Goal: Information Seeking & Learning: Check status

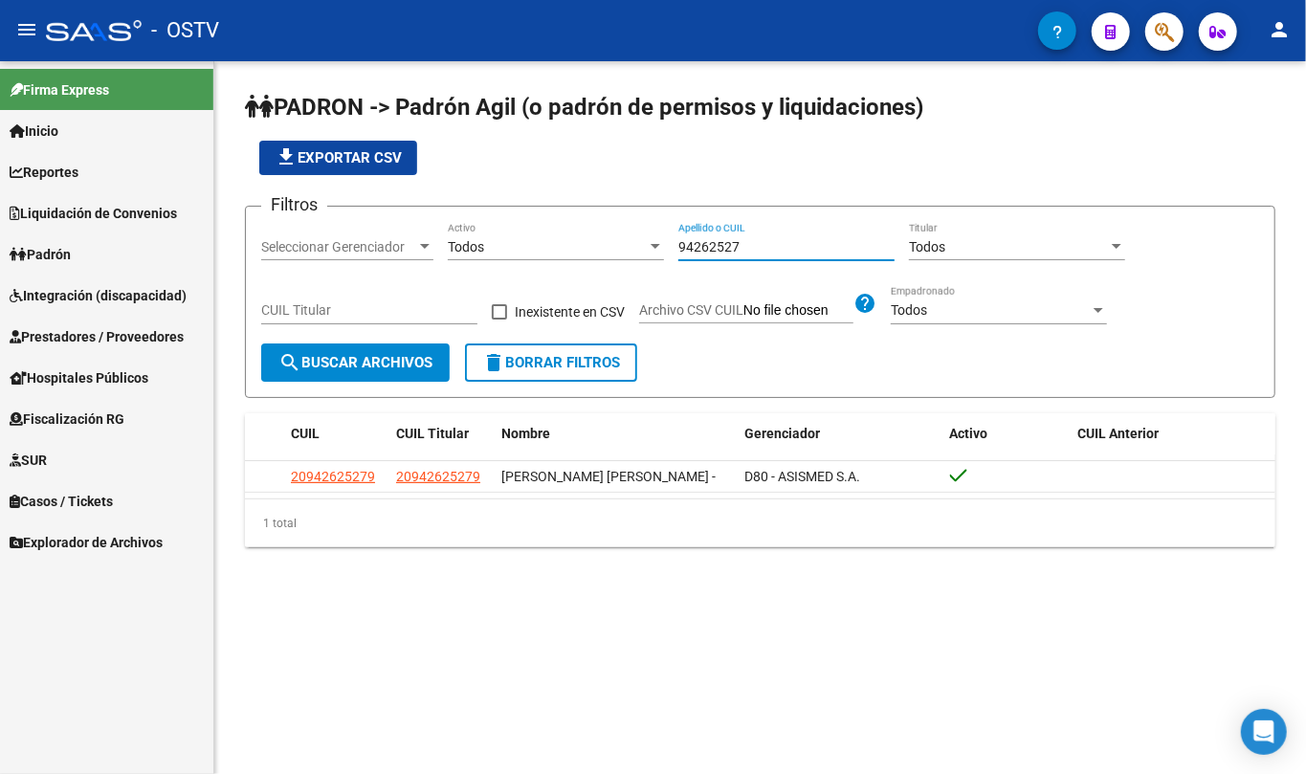
click at [745, 246] on input "94262527" at bounding box center [787, 247] width 216 height 16
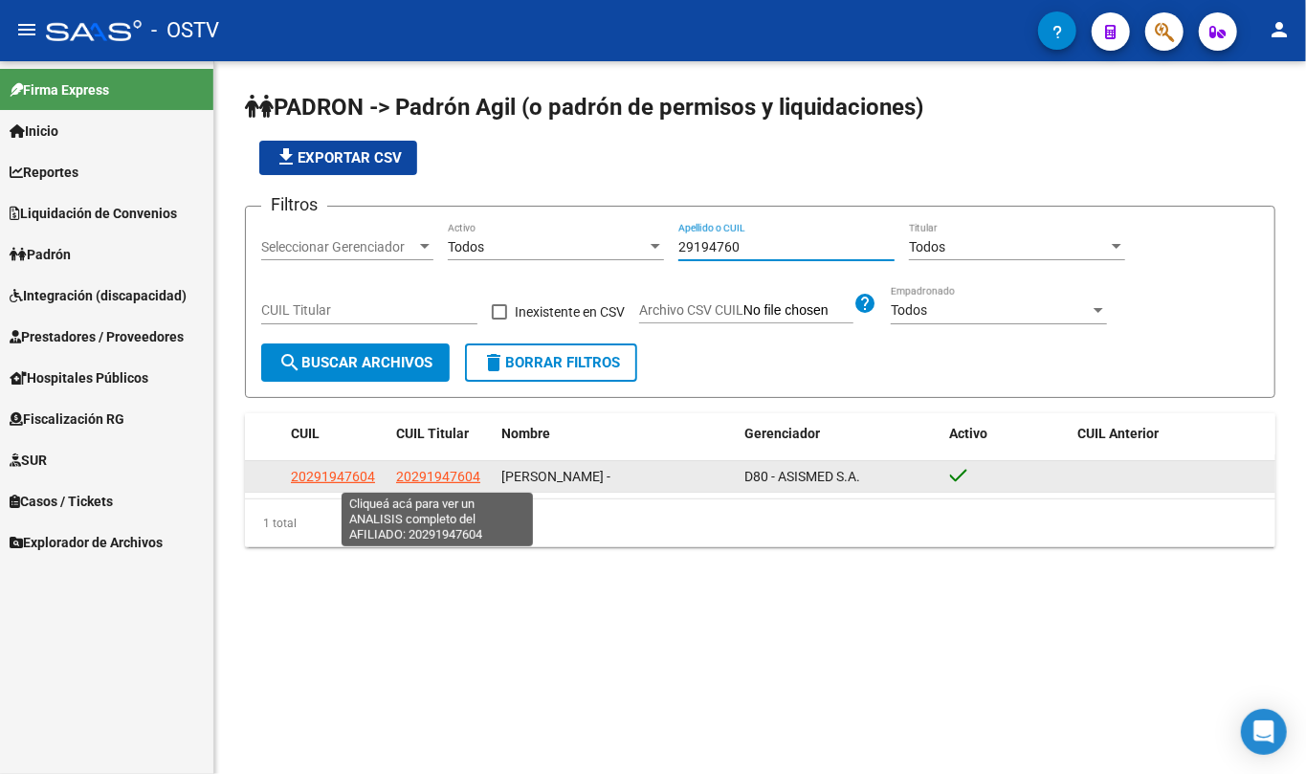
type input "29194760"
click at [419, 479] on span "20291947604" at bounding box center [438, 476] width 84 height 15
type textarea "20291947604"
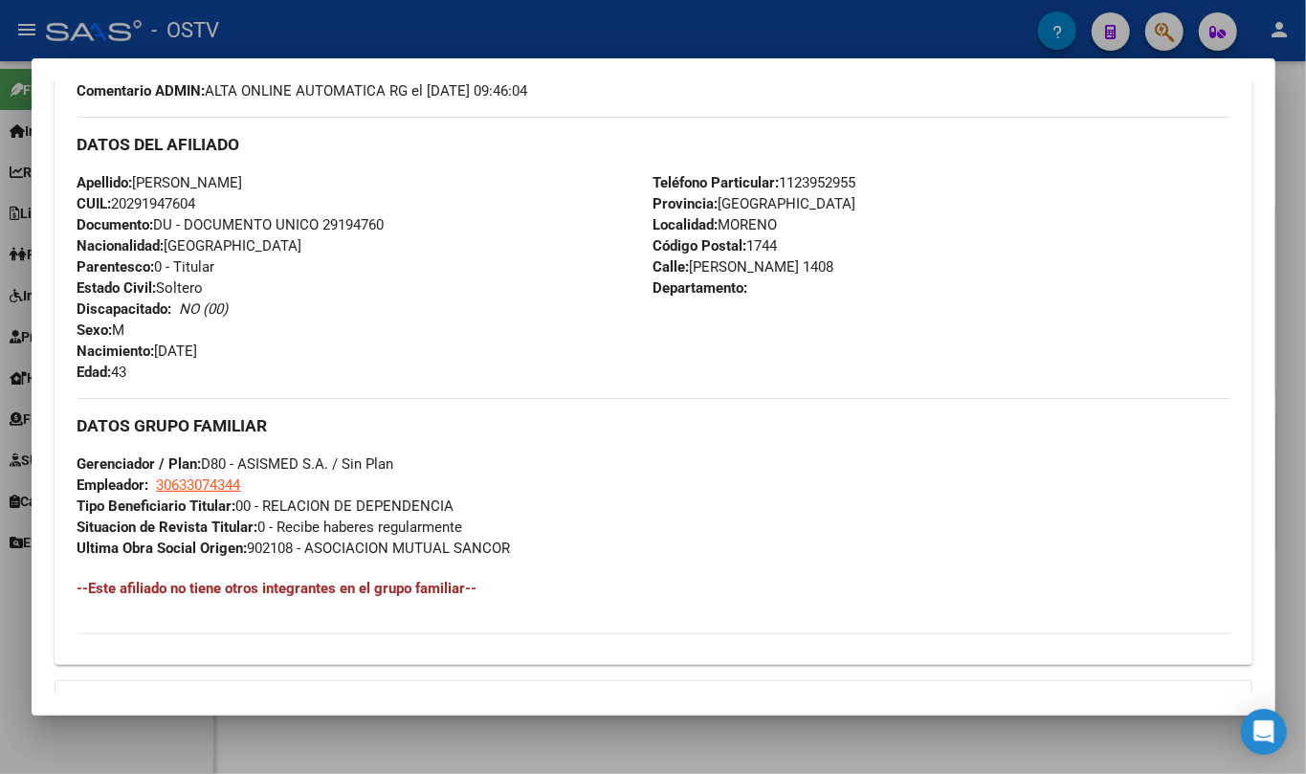
scroll to position [823, 0]
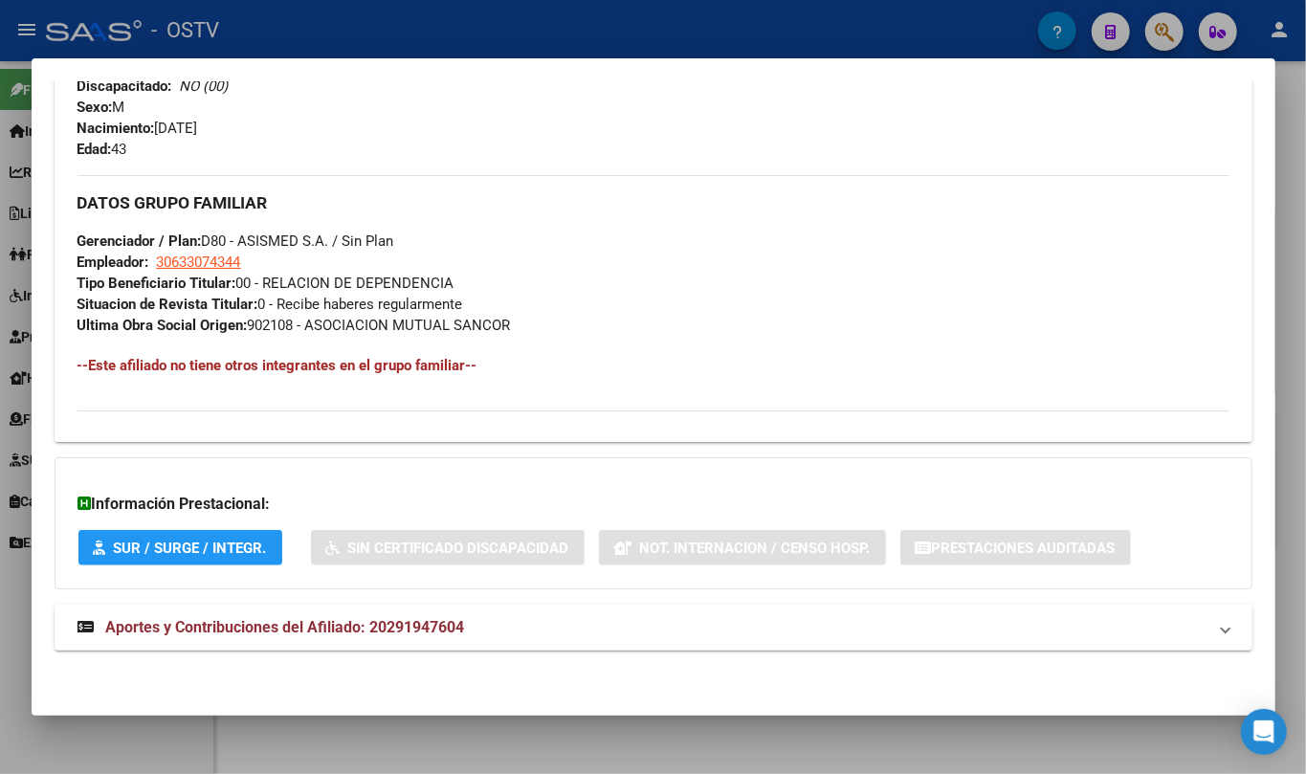
drag, startPoint x: 436, startPoint y: 656, endPoint x: 442, endPoint y: 626, distance: 30.2
click at [437, 656] on div "DATOS PADRÓN ÁGIL: [PERSON_NAME] - | ACTIVO | AFILIADO TITULAR Datos Personales…" at bounding box center [654, 0] width 1198 height 1346
click at [444, 625] on span "Aportes y Contribuciones del Afiliado: 20291947604" at bounding box center [285, 627] width 359 height 18
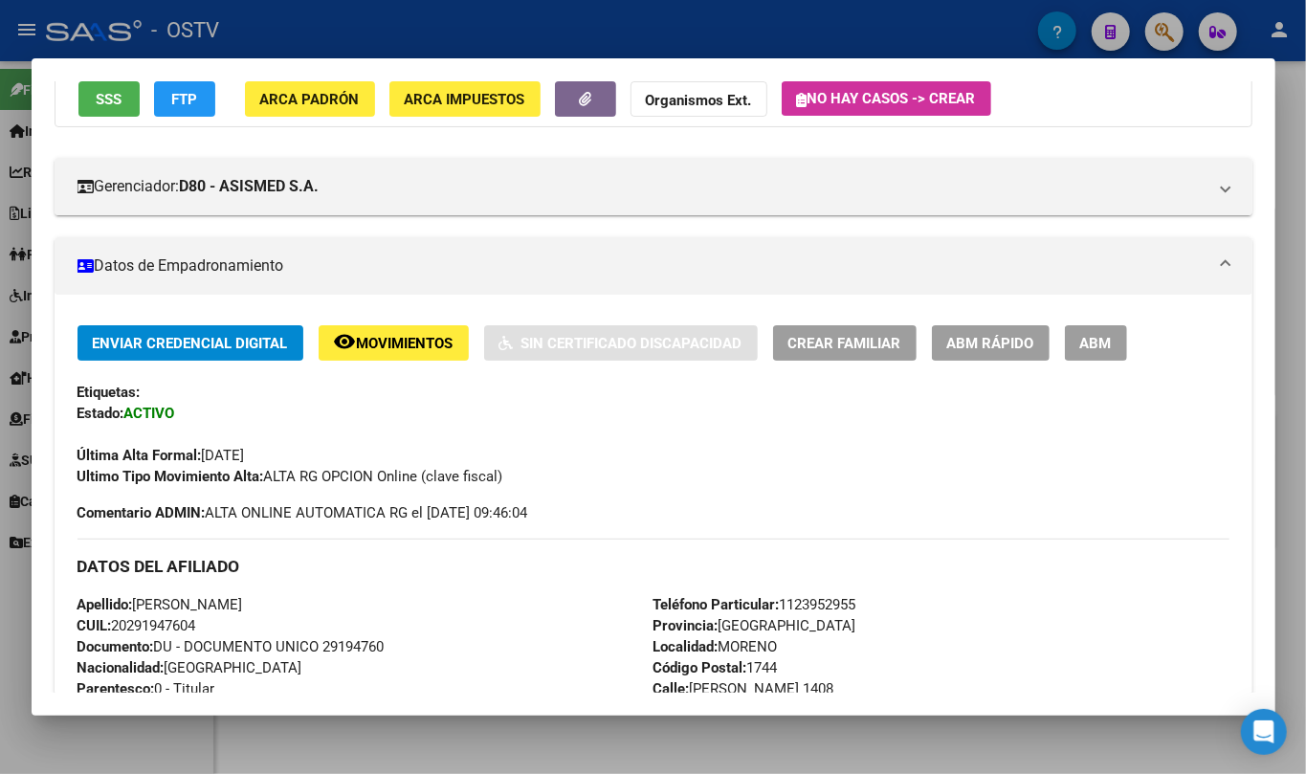
scroll to position [0, 0]
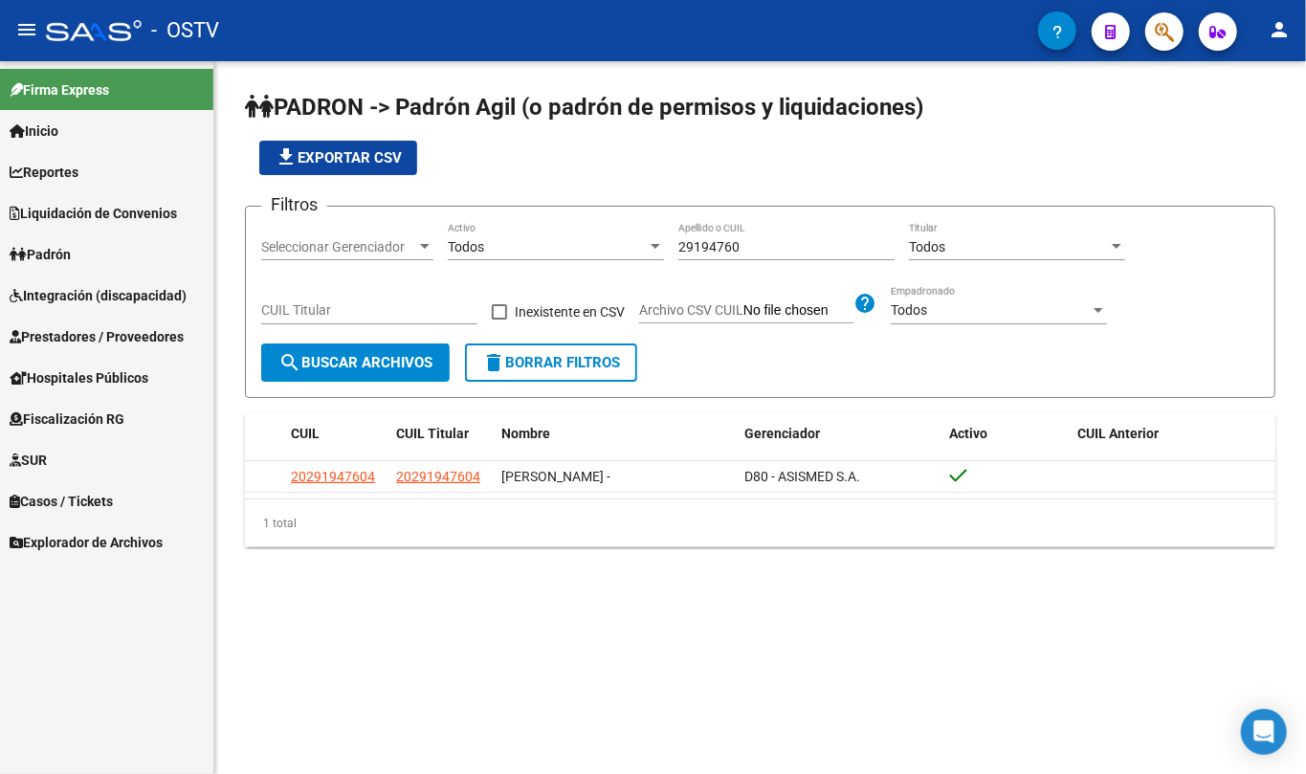
click at [747, 255] on div "29194760 Apellido o CUIL" at bounding box center [787, 241] width 216 height 38
click at [740, 243] on input "29194760" at bounding box center [787, 247] width 216 height 16
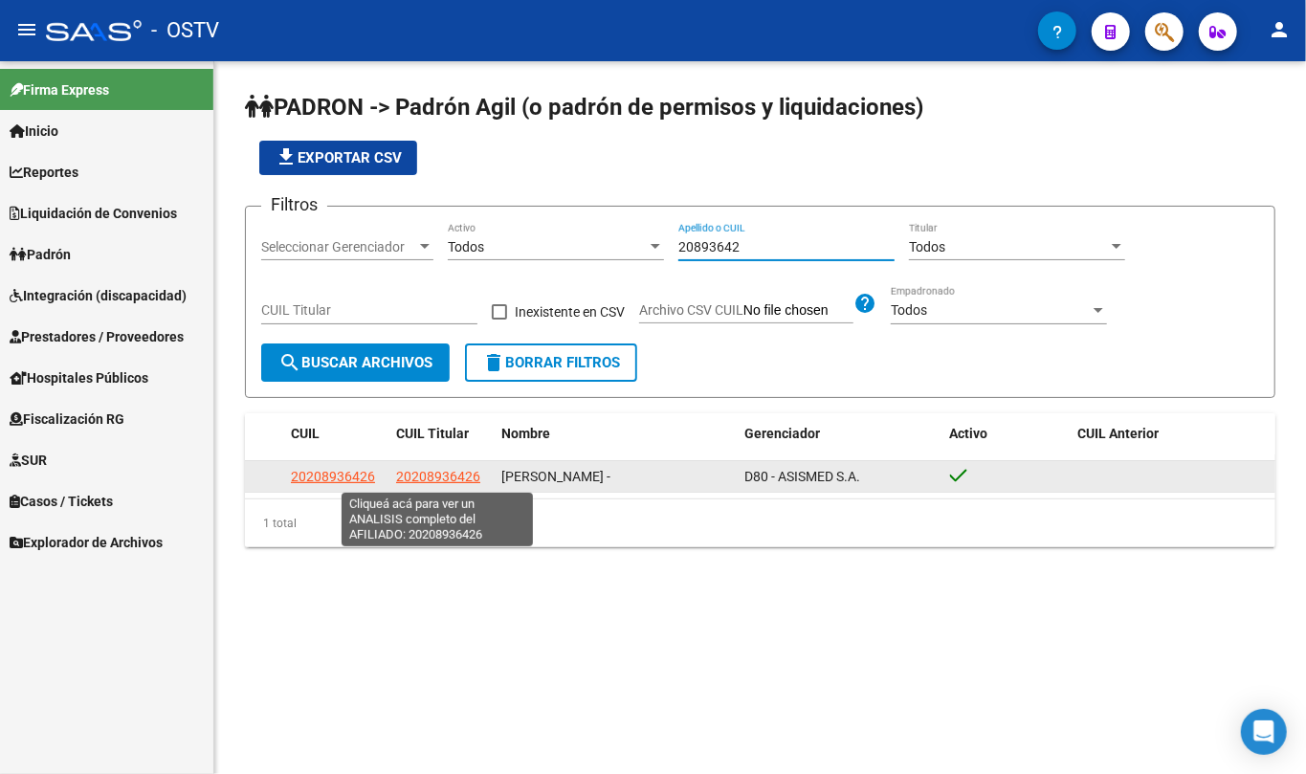
type input "20893642"
click at [464, 472] on span "20208936426" at bounding box center [438, 476] width 84 height 15
type textarea "20208936426"
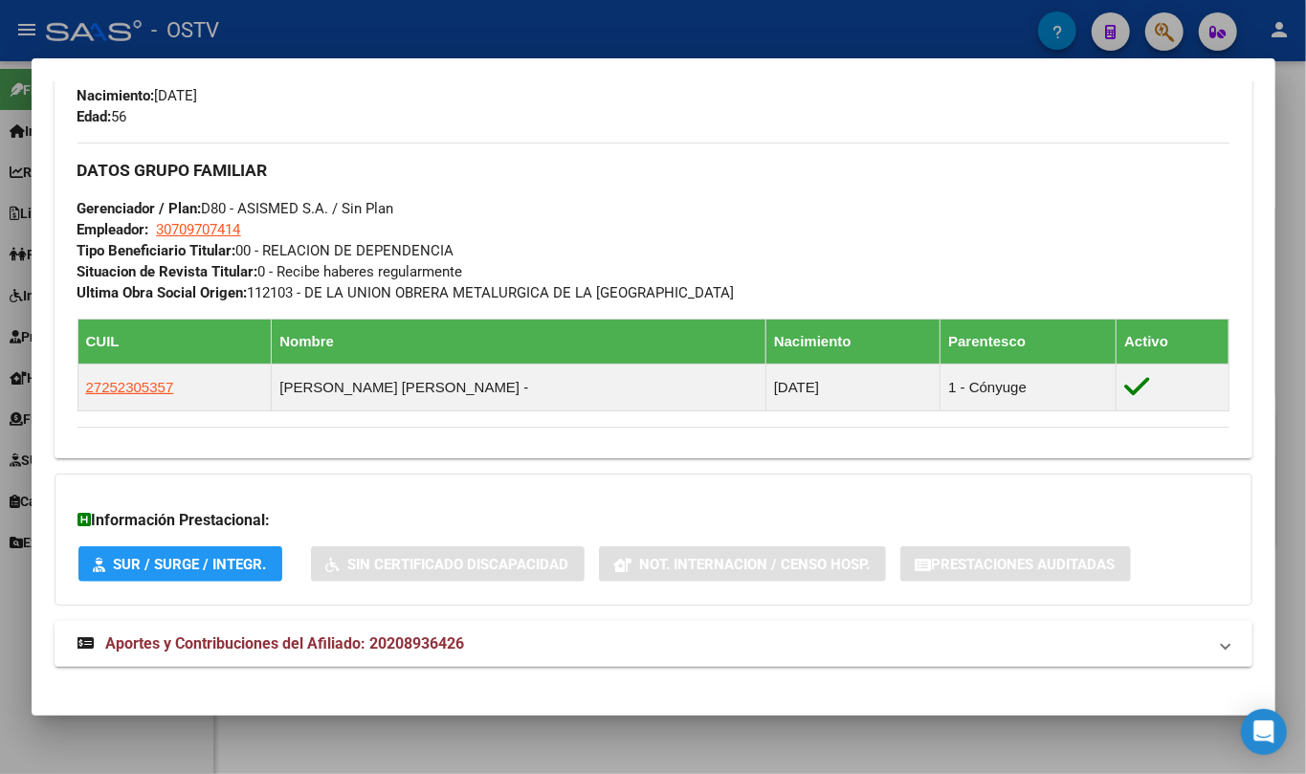
scroll to position [873, 0]
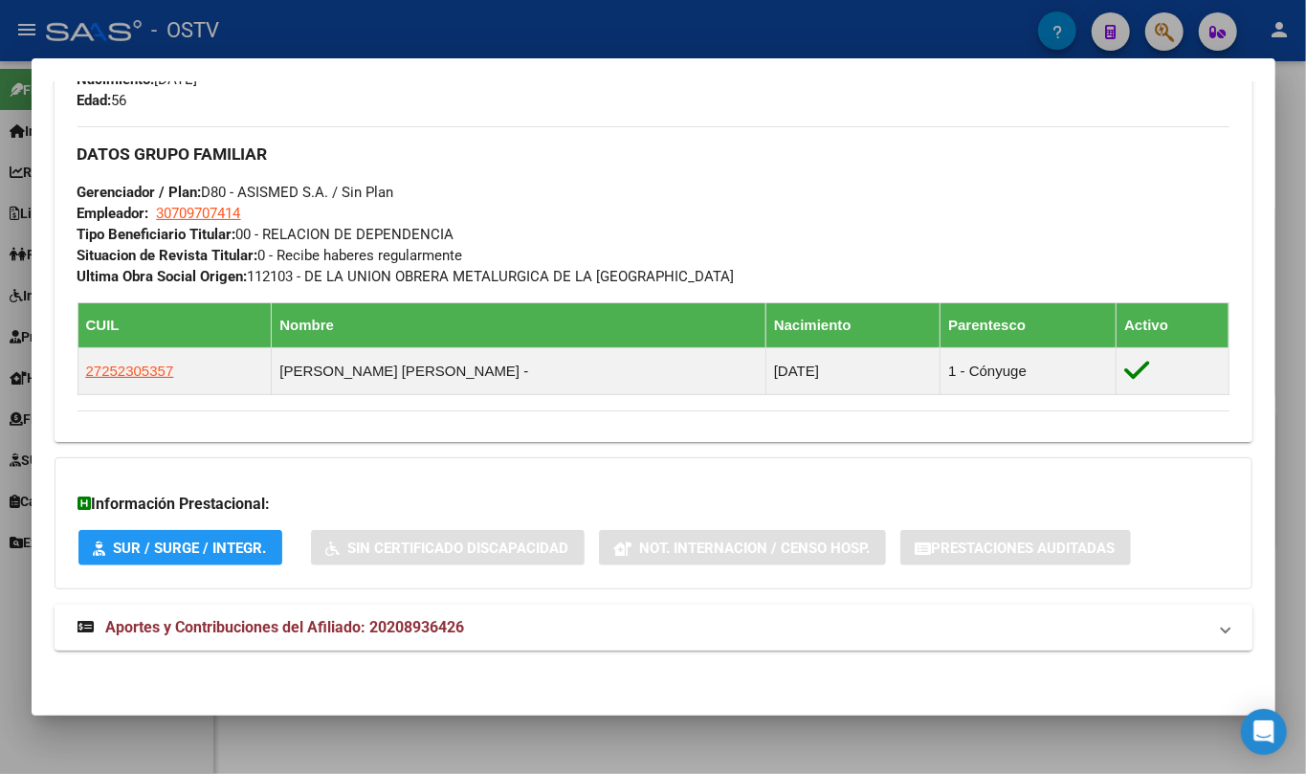
click at [345, 618] on span "Aportes y Contribuciones del Afiliado: 20208936426" at bounding box center [285, 627] width 359 height 18
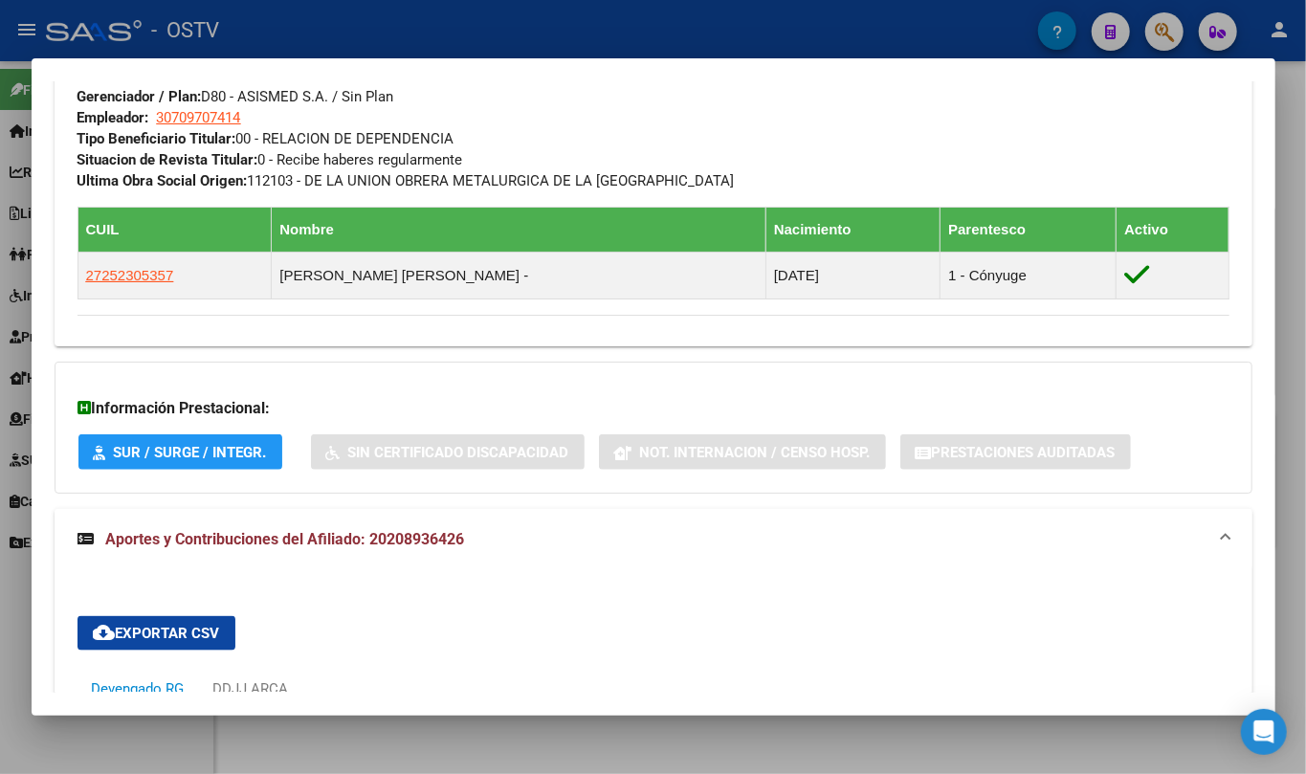
scroll to position [962, 0]
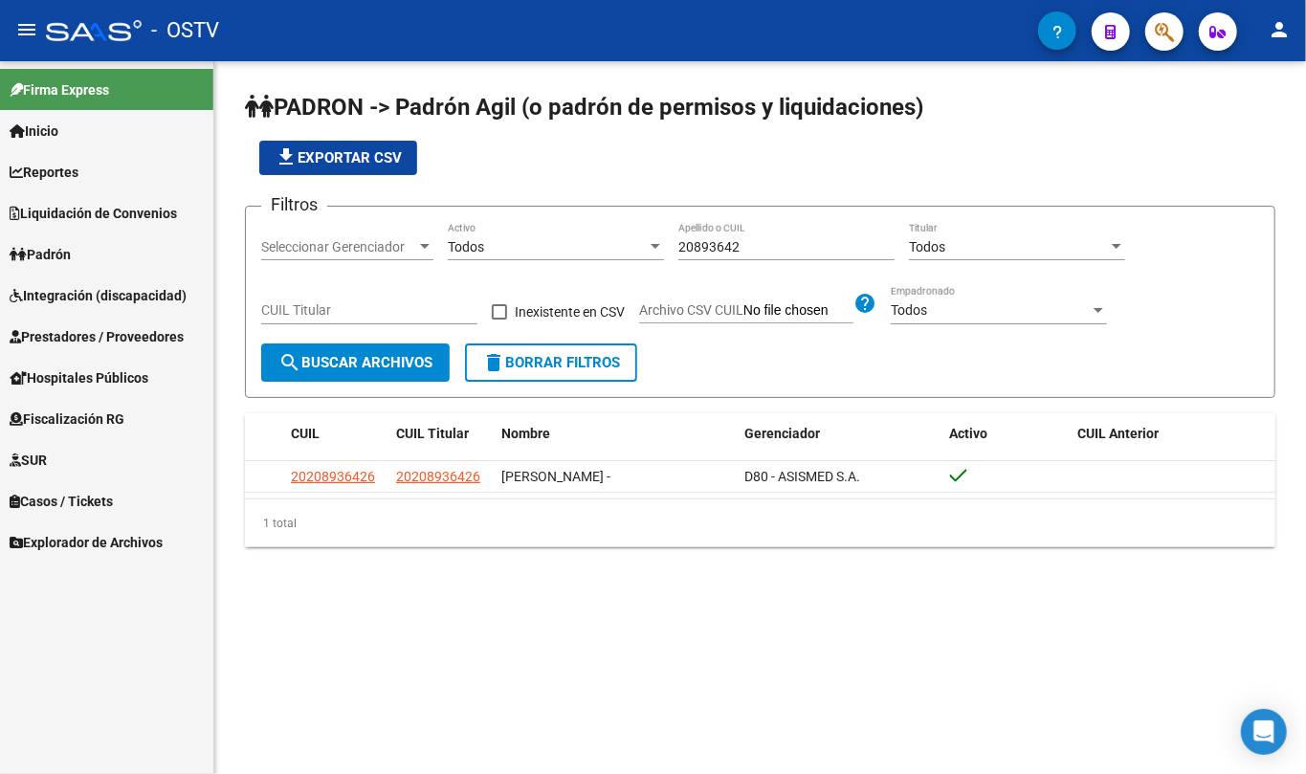
click at [748, 241] on input "20893642" at bounding box center [787, 247] width 216 height 16
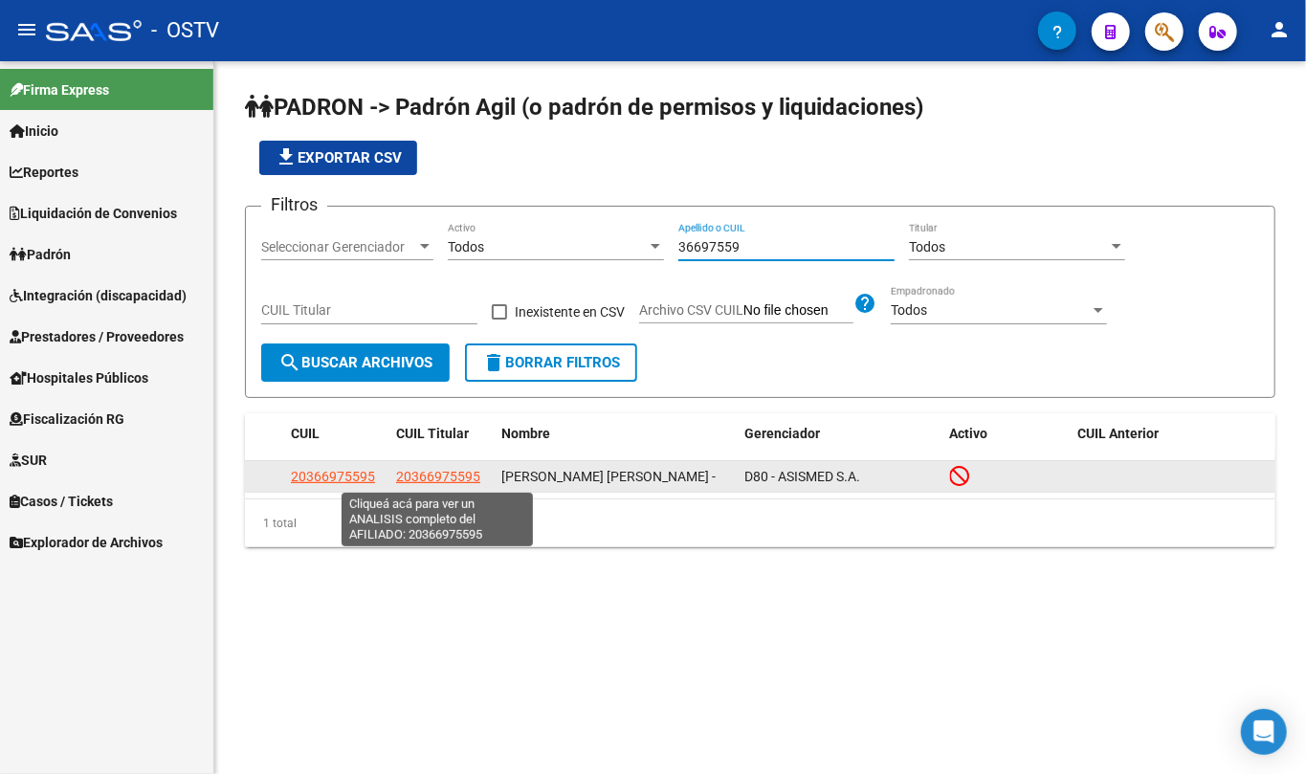
type input "36697559"
click at [426, 473] on span "20366975595" at bounding box center [438, 476] width 84 height 15
type textarea "20366975595"
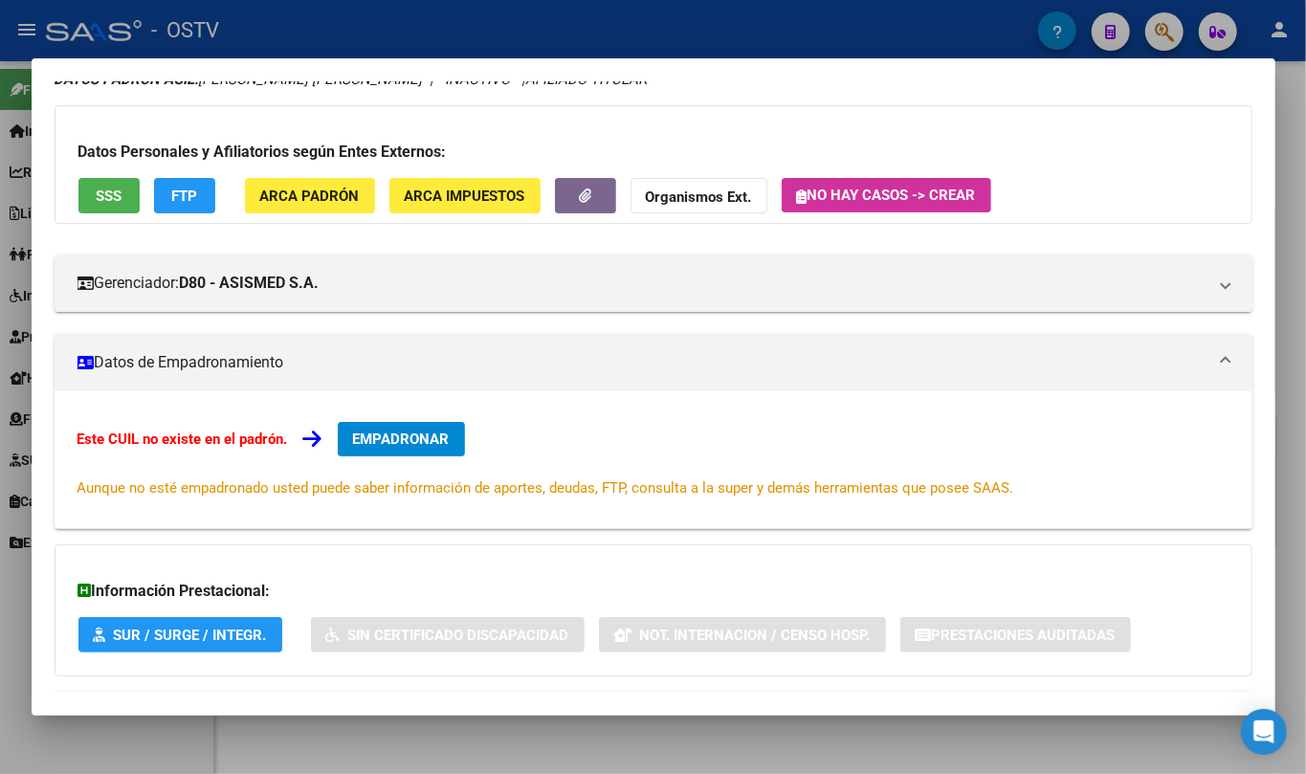
scroll to position [0, 0]
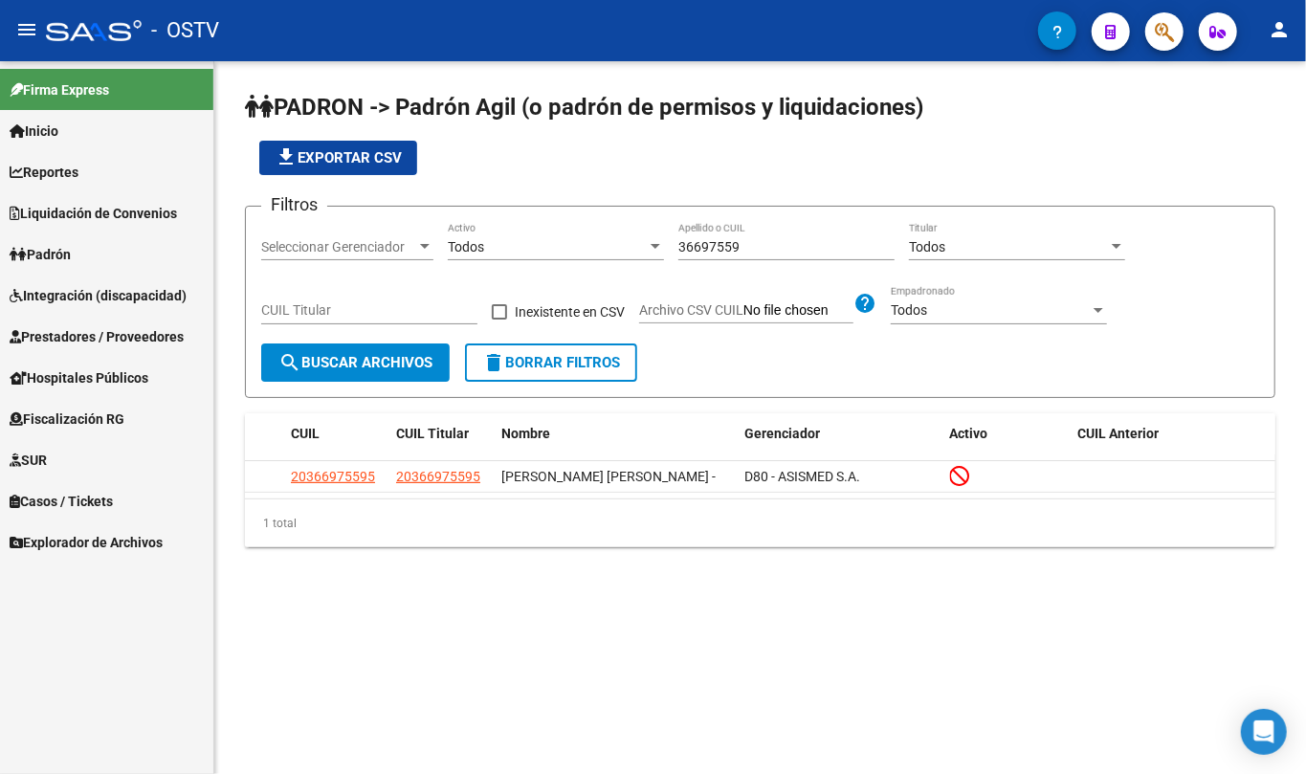
drag, startPoint x: 756, startPoint y: 277, endPoint x: 751, endPoint y: 235, distance: 41.4
click at [755, 264] on div "36697559 Apellido o CUIL" at bounding box center [787, 249] width 216 height 55
click at [751, 235] on div "36697559 Apellido o CUIL" at bounding box center [787, 241] width 216 height 38
click at [746, 239] on input "36697559" at bounding box center [787, 247] width 216 height 16
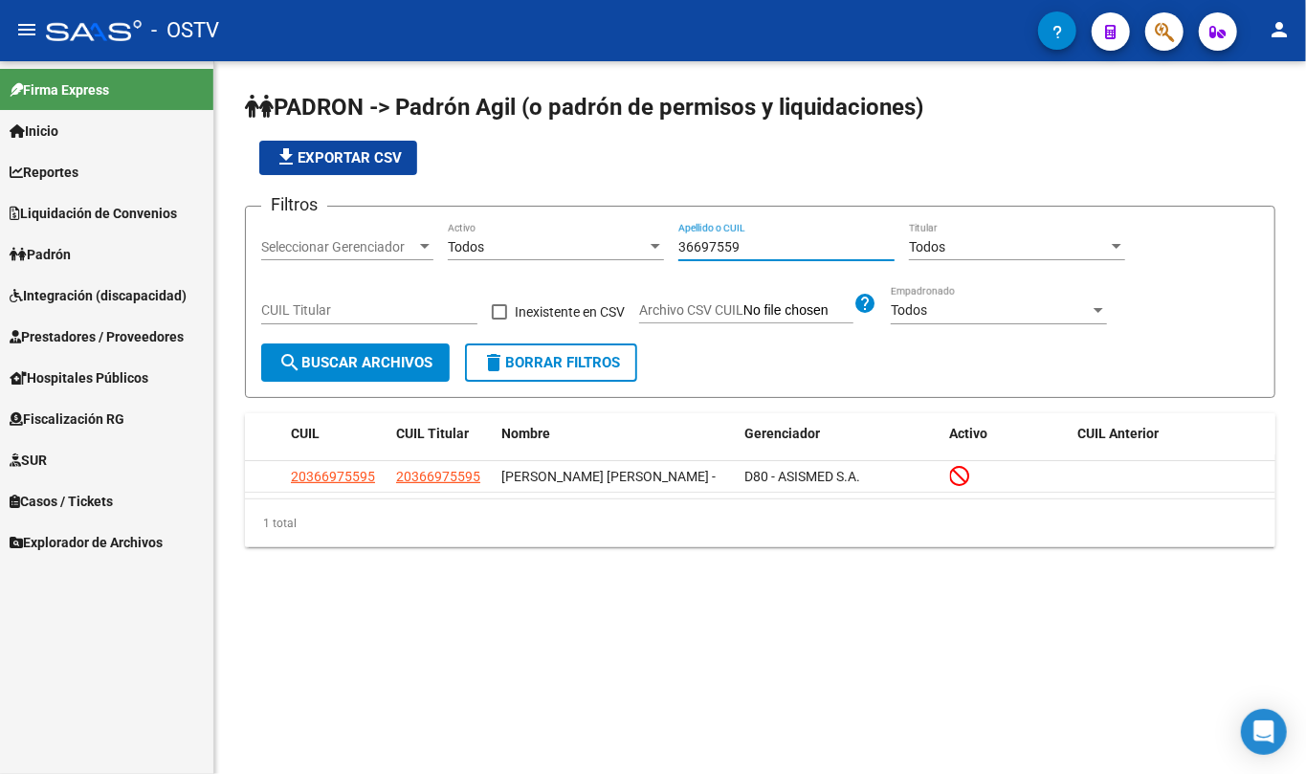
click at [746, 239] on input "36697559" at bounding box center [787, 247] width 216 height 16
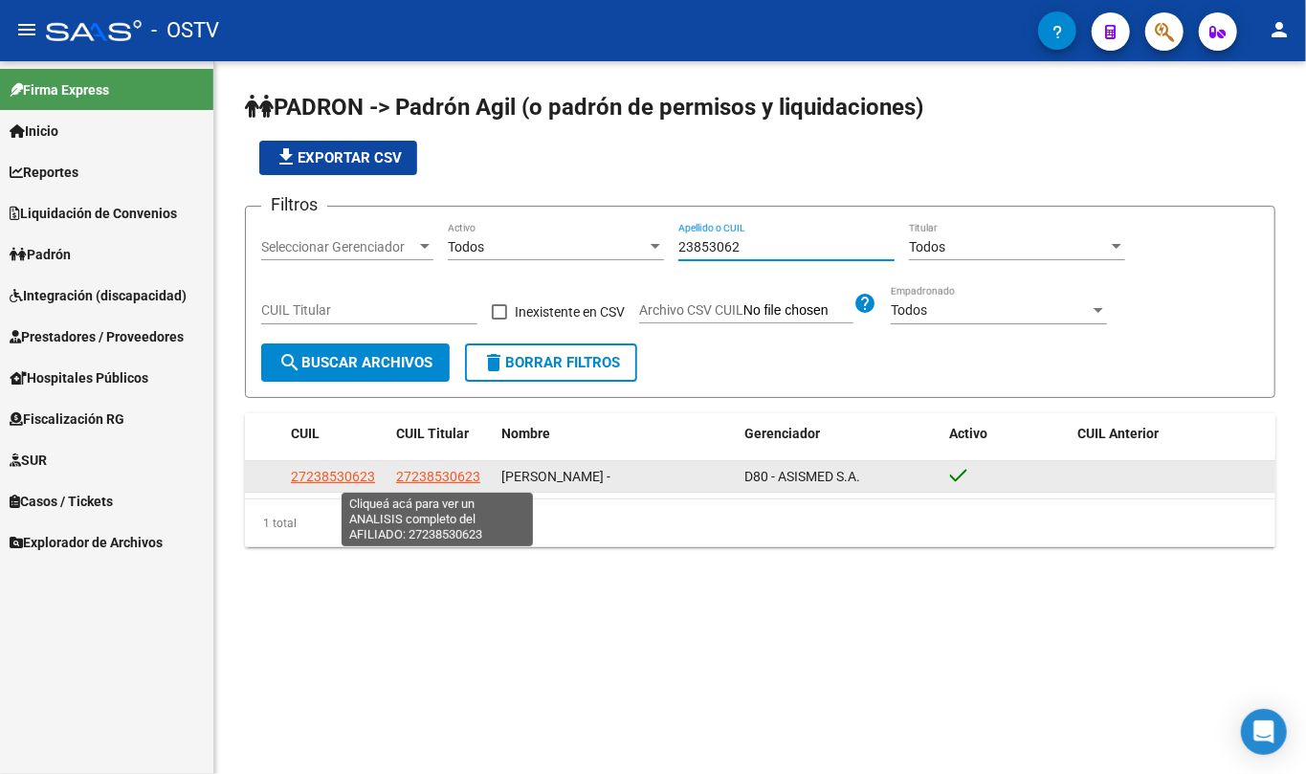
type input "23853062"
click at [463, 471] on span "27238530623" at bounding box center [438, 476] width 84 height 15
type textarea "27238530623"
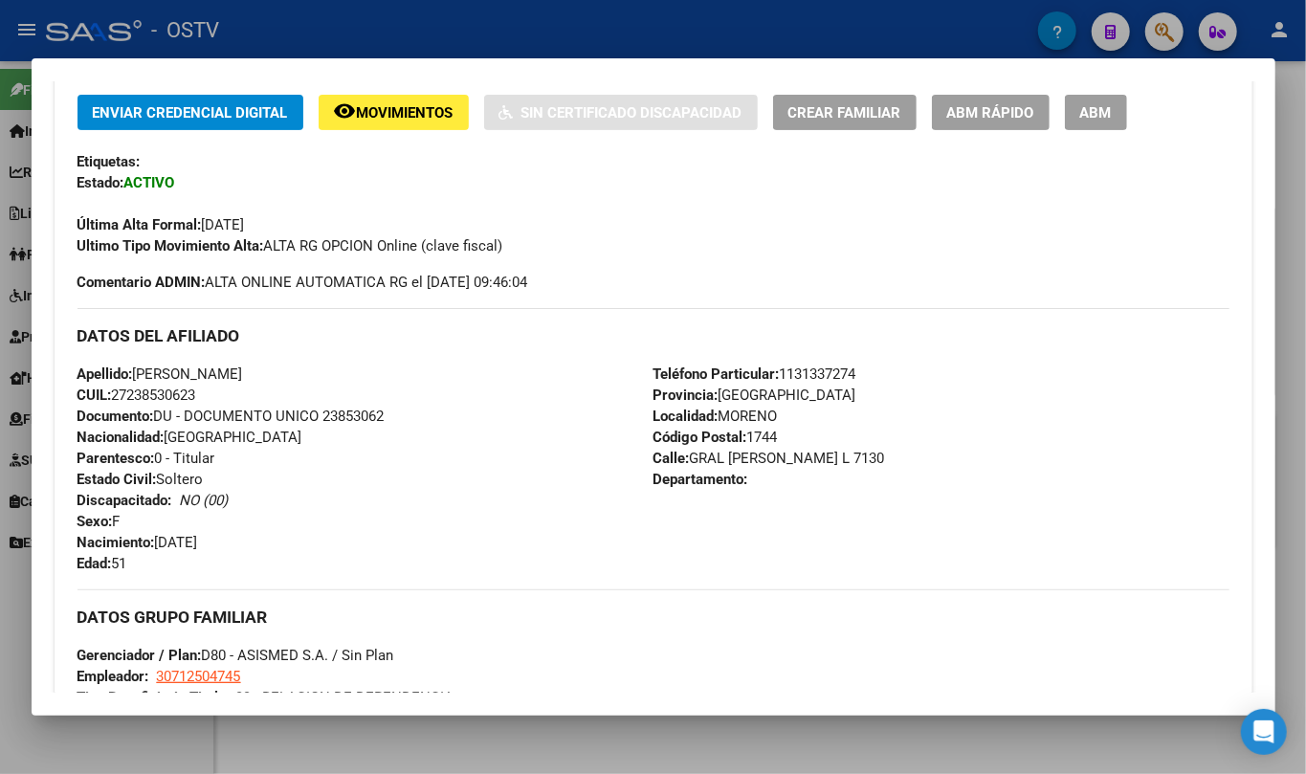
scroll to position [823, 0]
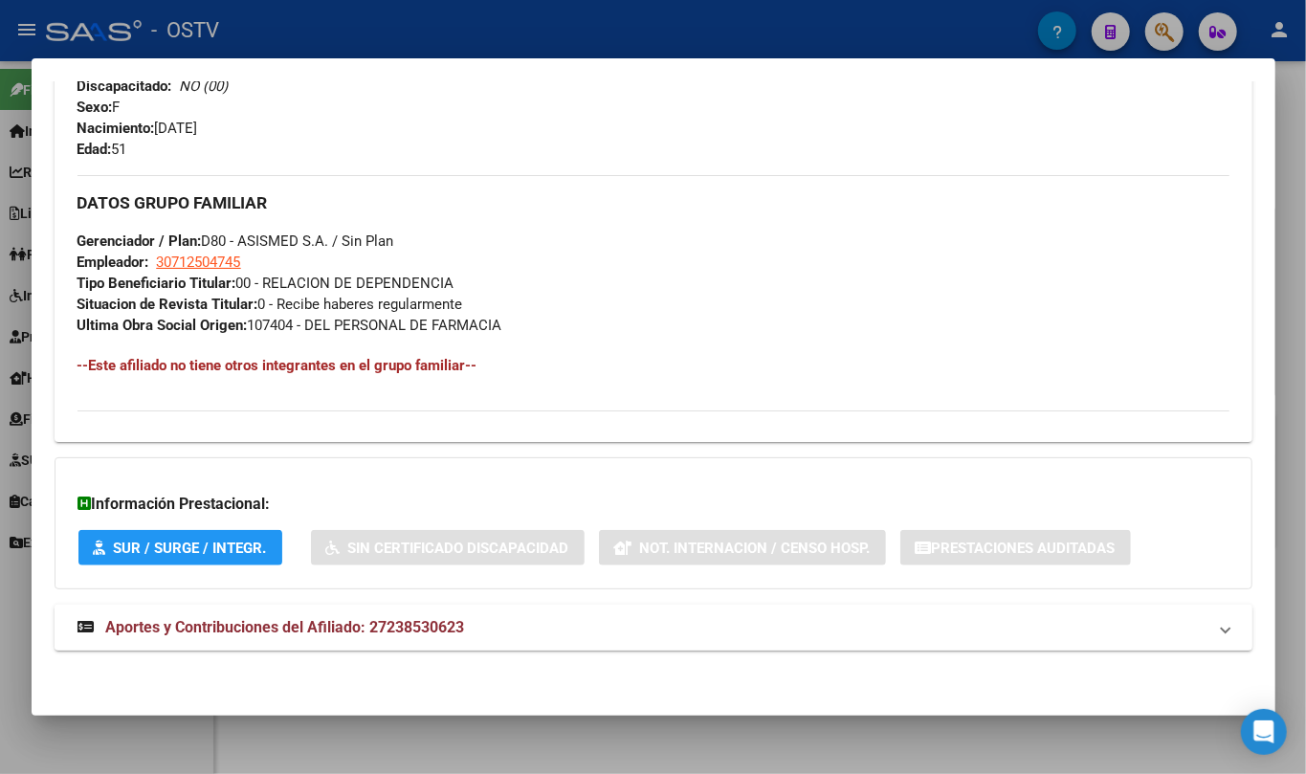
click at [346, 611] on mat-expansion-panel-header "Aportes y Contribuciones del Afiliado: 27238530623" at bounding box center [654, 628] width 1198 height 46
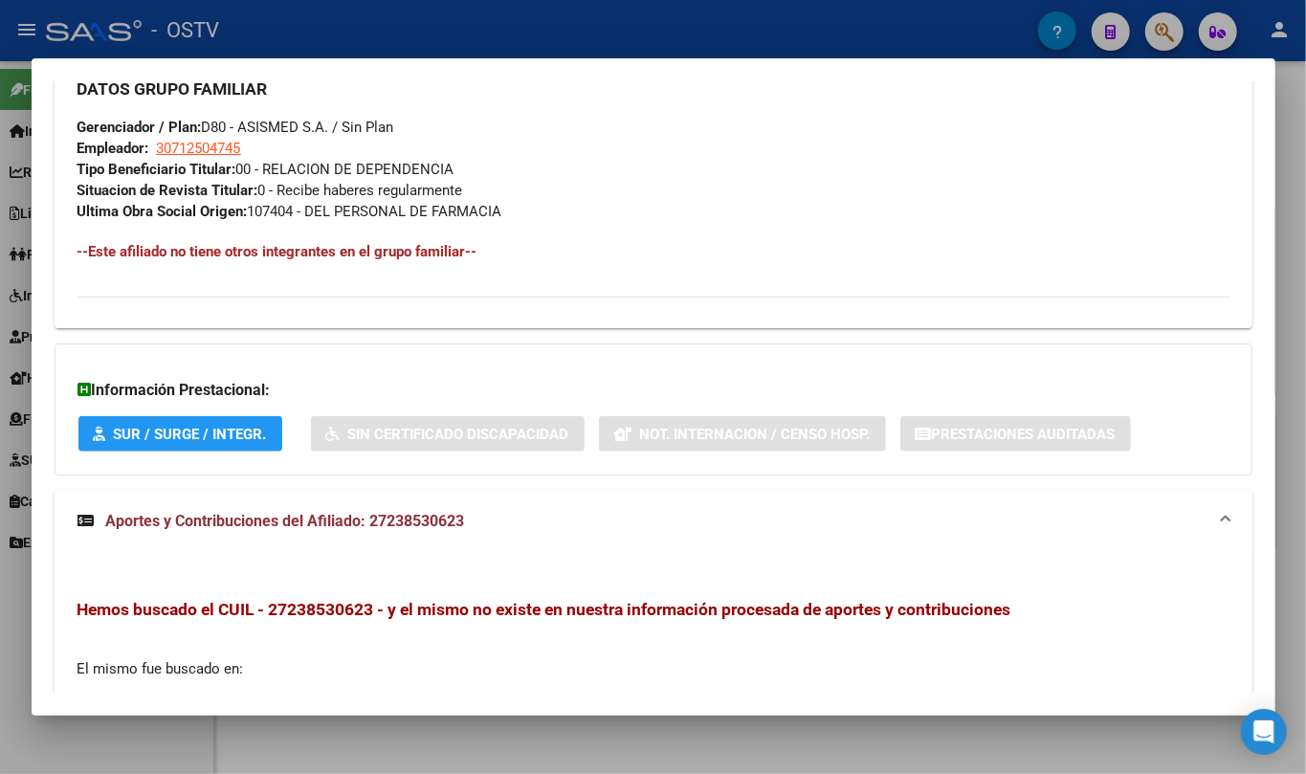
scroll to position [1175, 0]
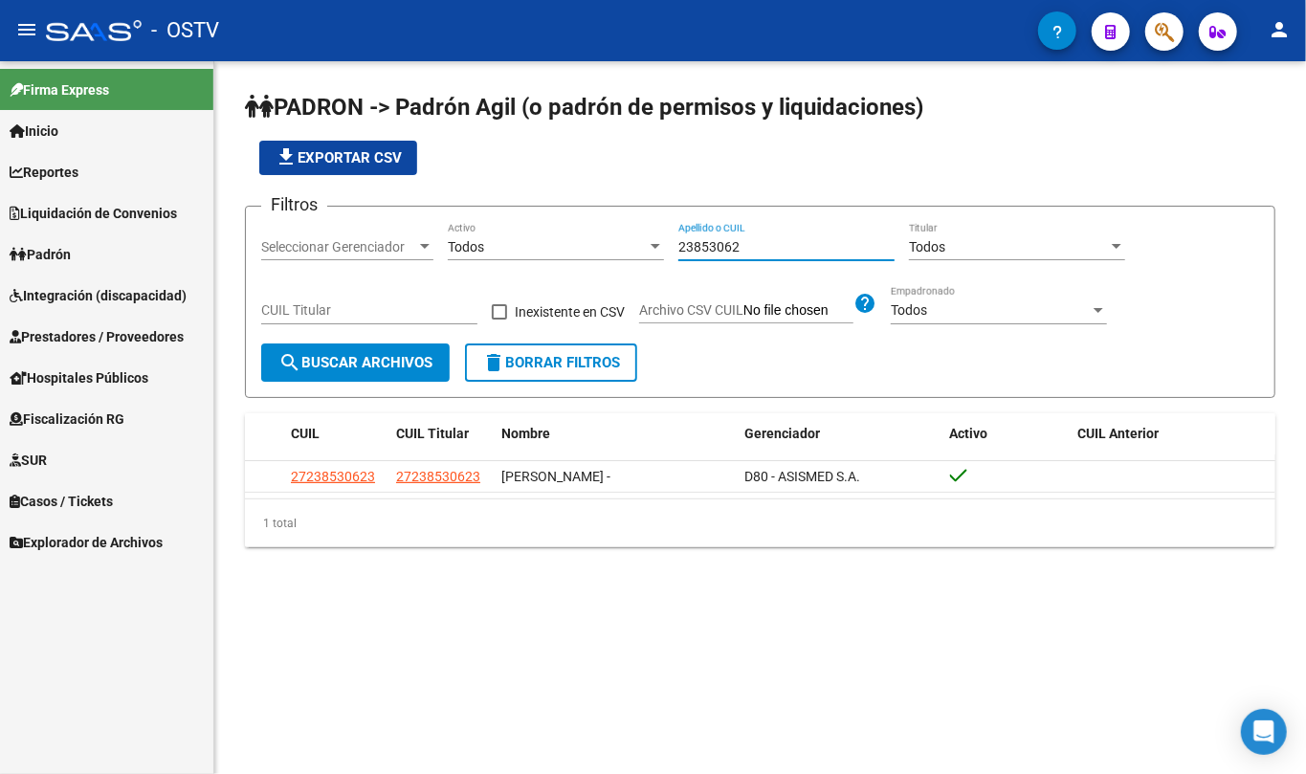
click at [735, 242] on input "23853062" at bounding box center [787, 247] width 216 height 16
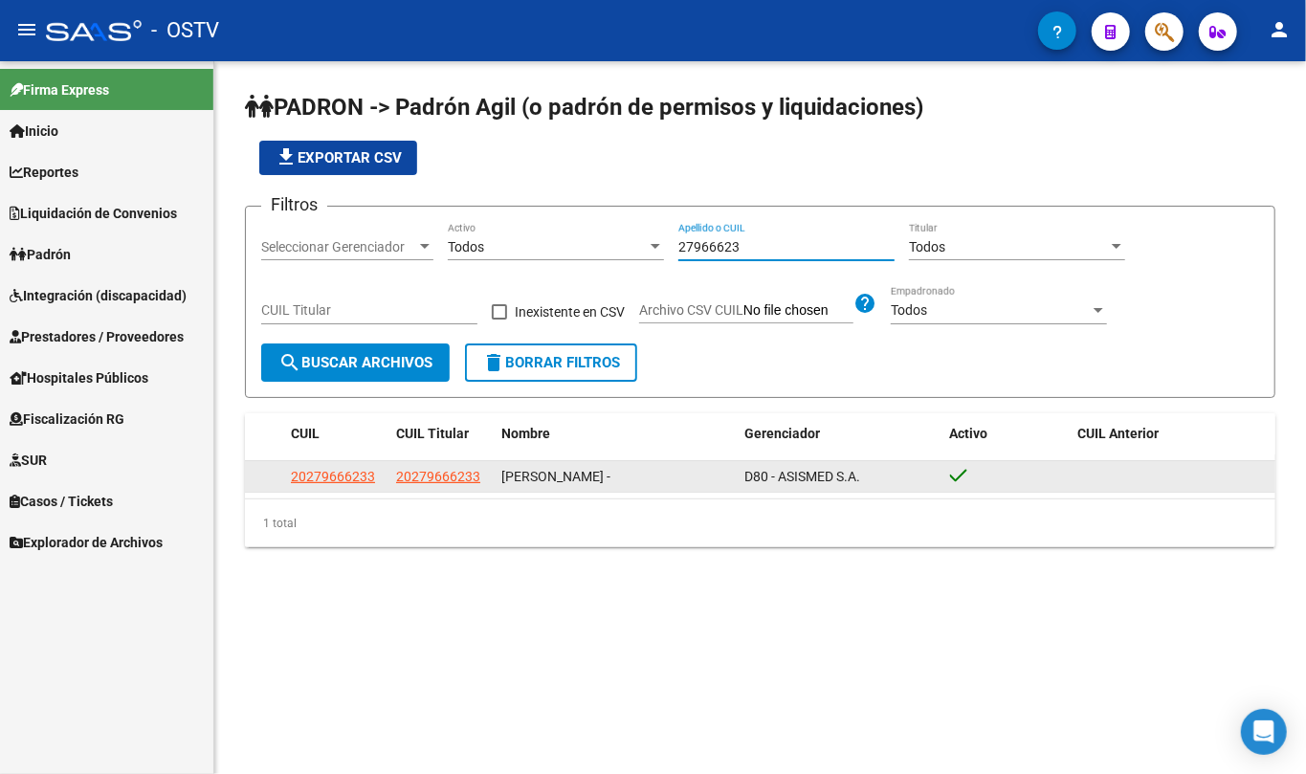
type input "27966623"
click at [440, 483] on span "20279666233" at bounding box center [438, 476] width 84 height 15
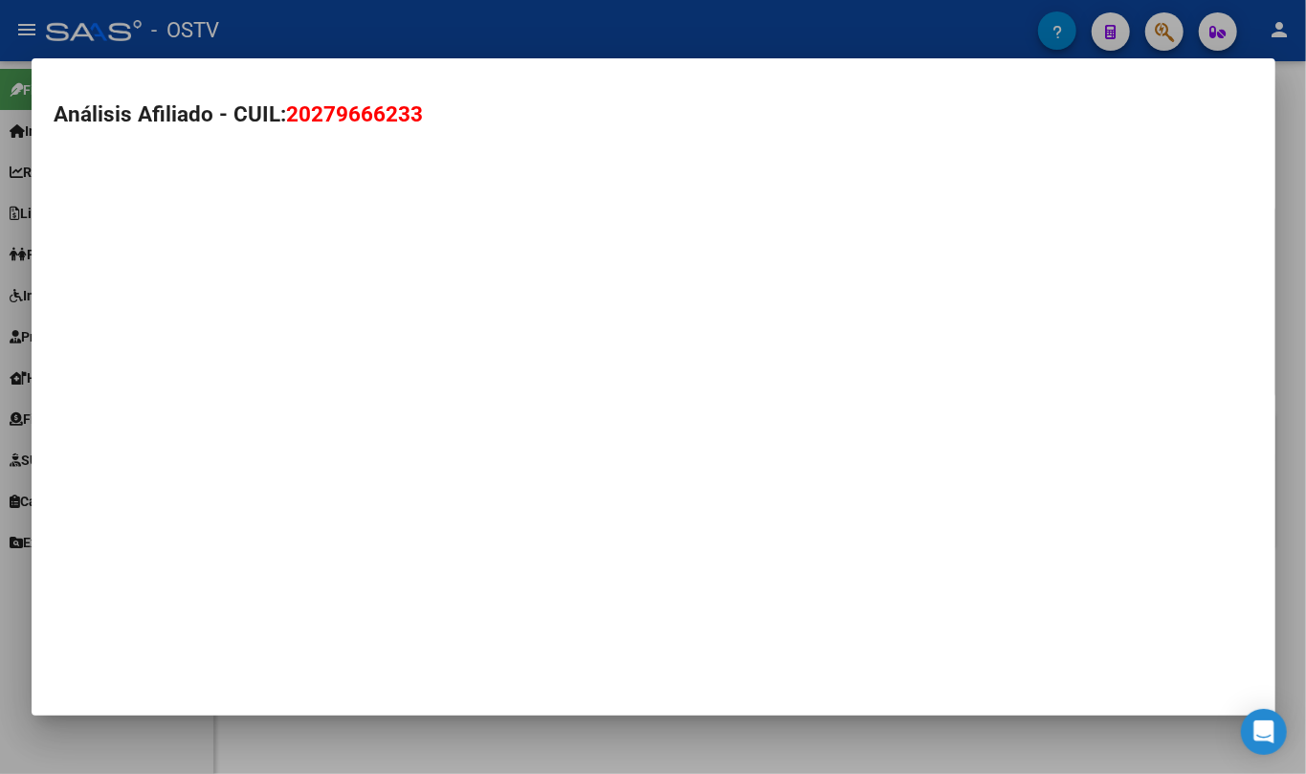
type textarea "20279666233"
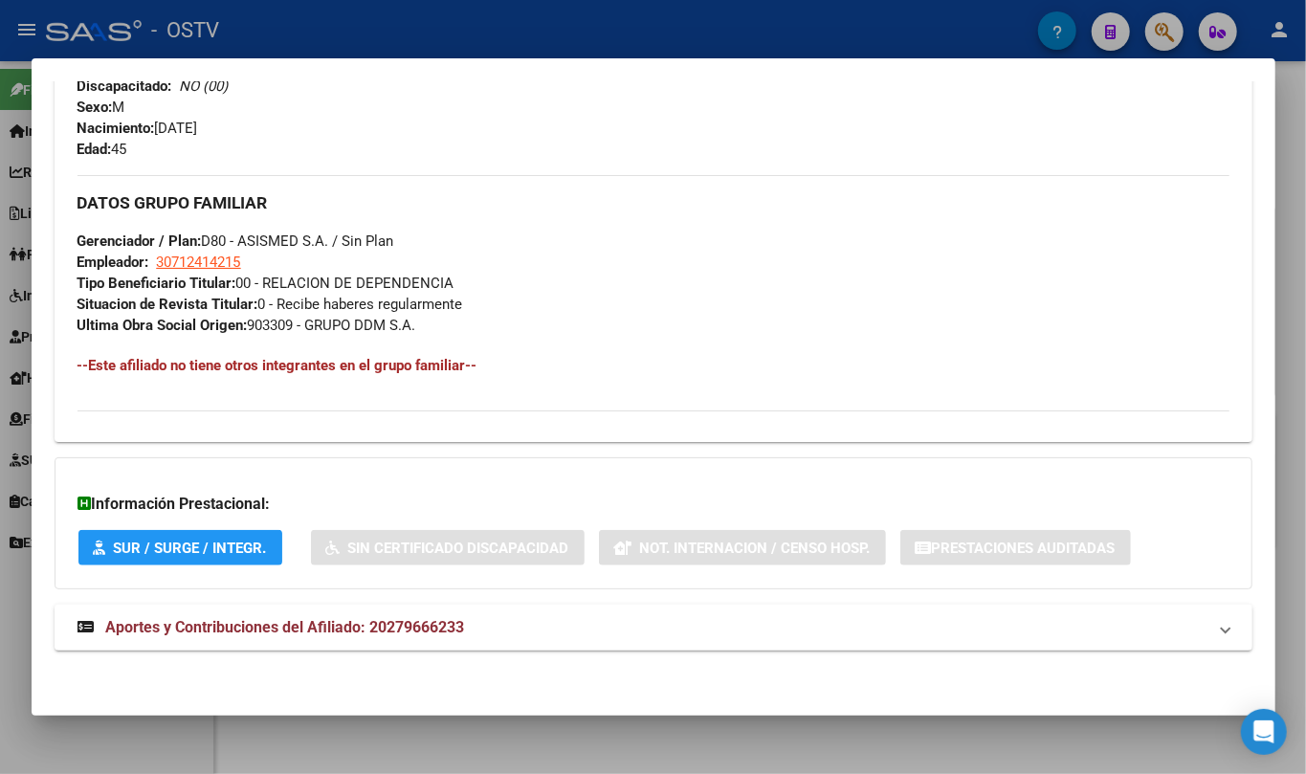
drag, startPoint x: 388, startPoint y: 620, endPoint x: 403, endPoint y: 579, distance: 43.9
click at [389, 621] on span "Aportes y Contribuciones del Afiliado: 20279666233" at bounding box center [285, 627] width 359 height 18
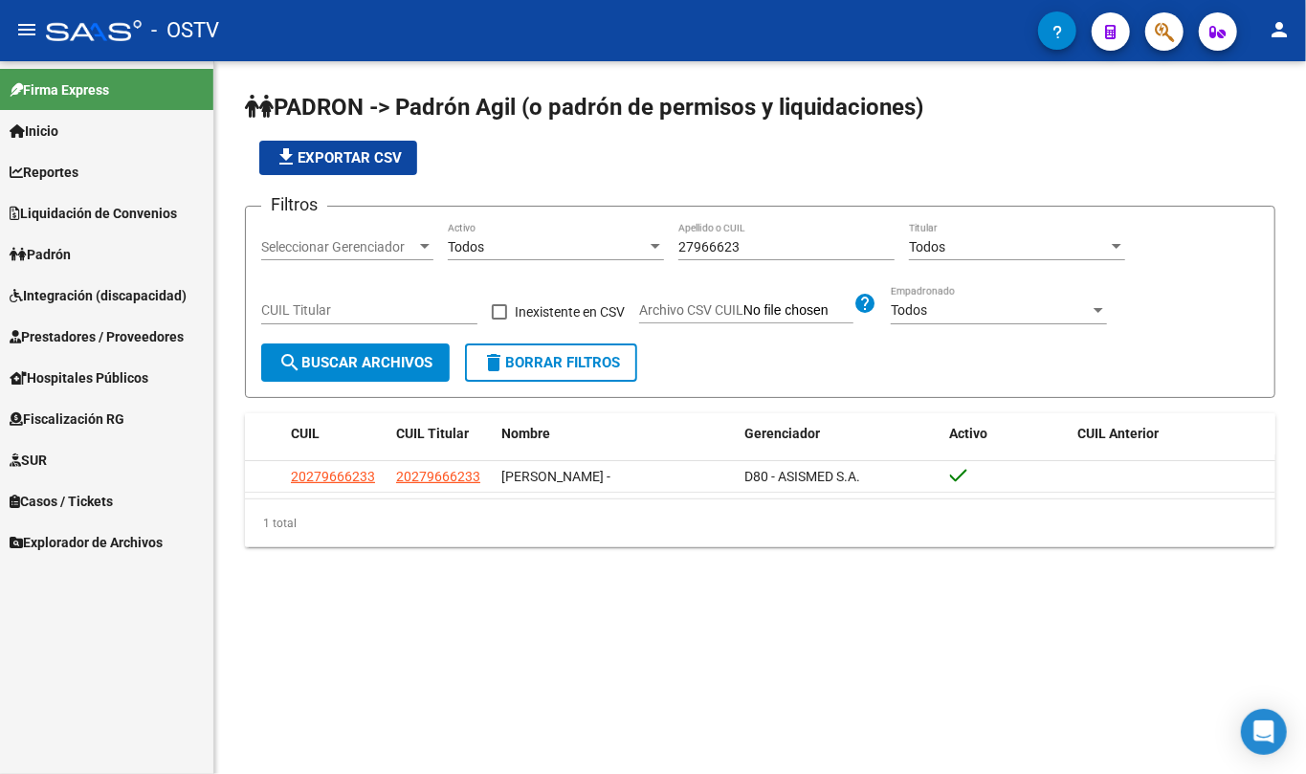
click at [745, 256] on div "27966623 Apellido o CUIL" at bounding box center [787, 241] width 216 height 38
click at [743, 249] on div "27966623 Apellido o CUIL" at bounding box center [787, 241] width 216 height 38
click at [740, 242] on input "27966623" at bounding box center [787, 247] width 216 height 16
paste input "[PERSON_NAME] [PERSON_NAME]"
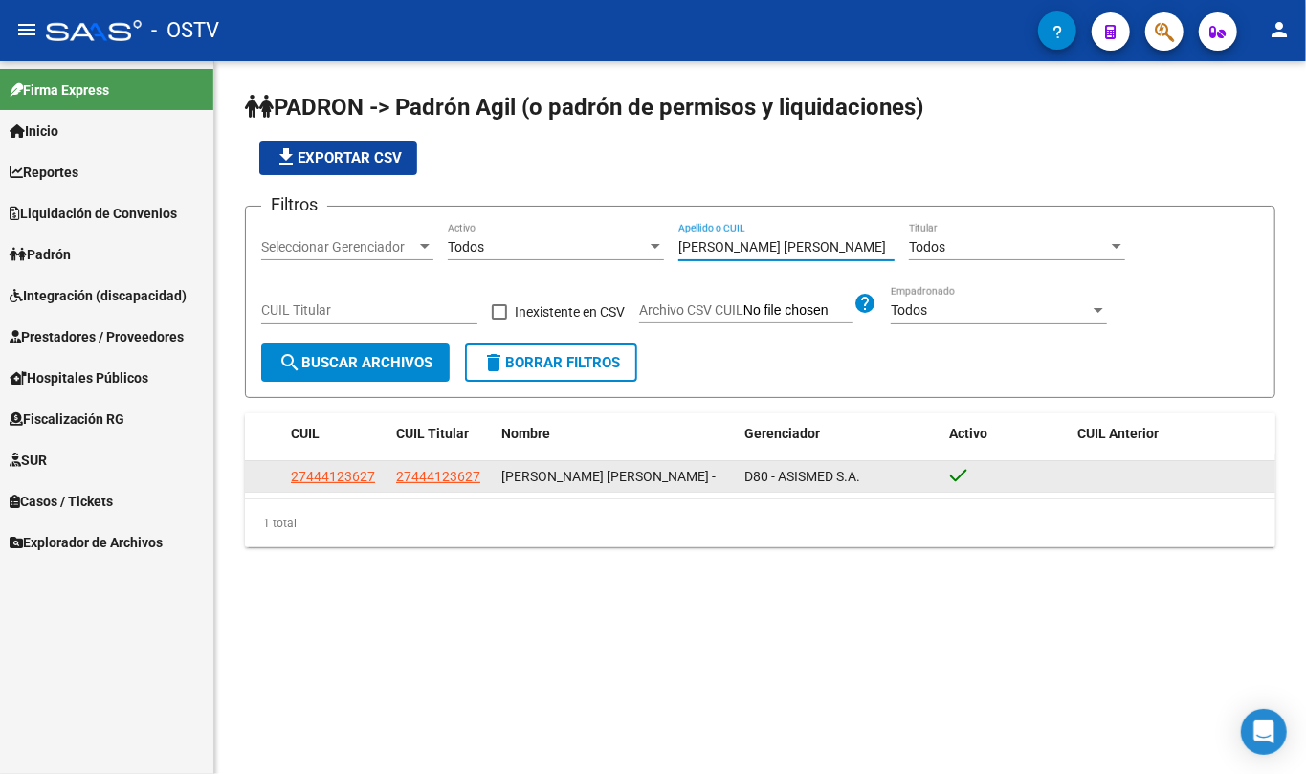
type input "[PERSON_NAME] [PERSON_NAME]"
click at [456, 486] on app-link-go-to "27444123627" at bounding box center [438, 477] width 84 height 22
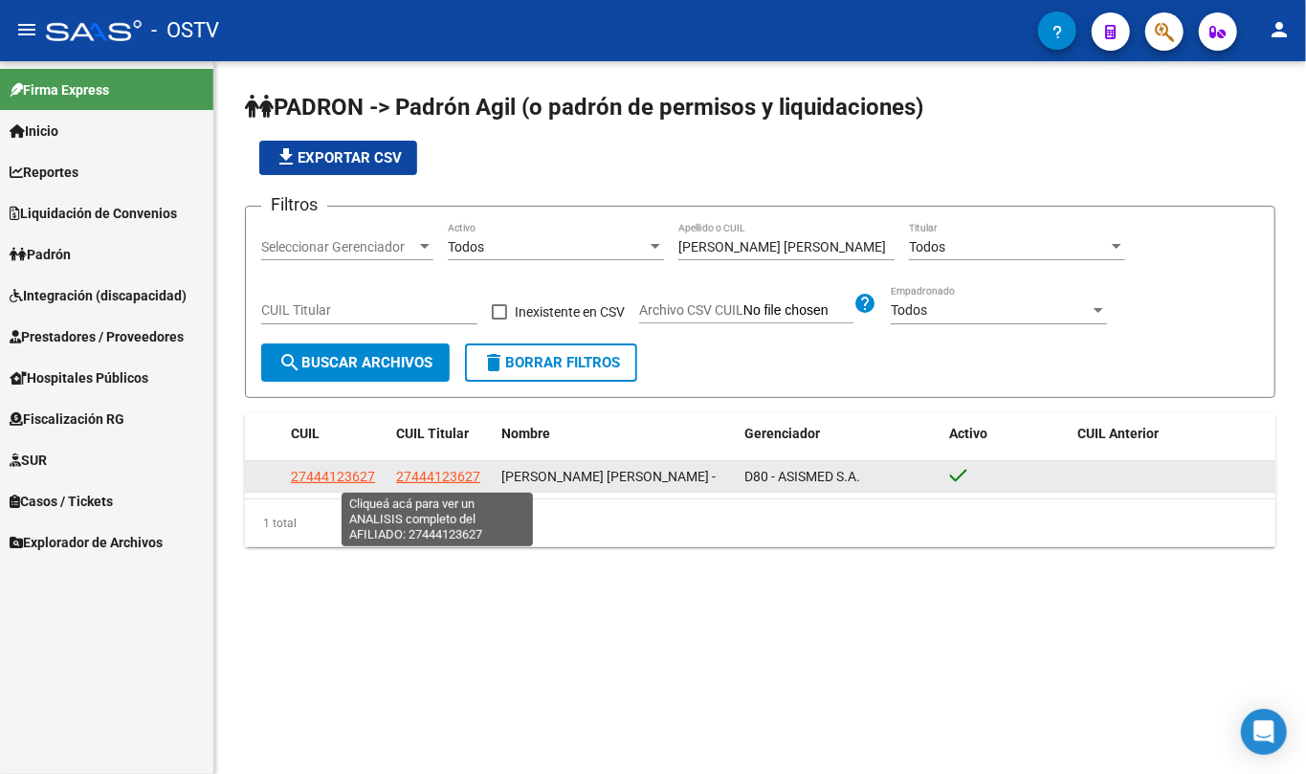
click at [456, 477] on span "27444123627" at bounding box center [438, 476] width 84 height 15
type textarea "27444123627"
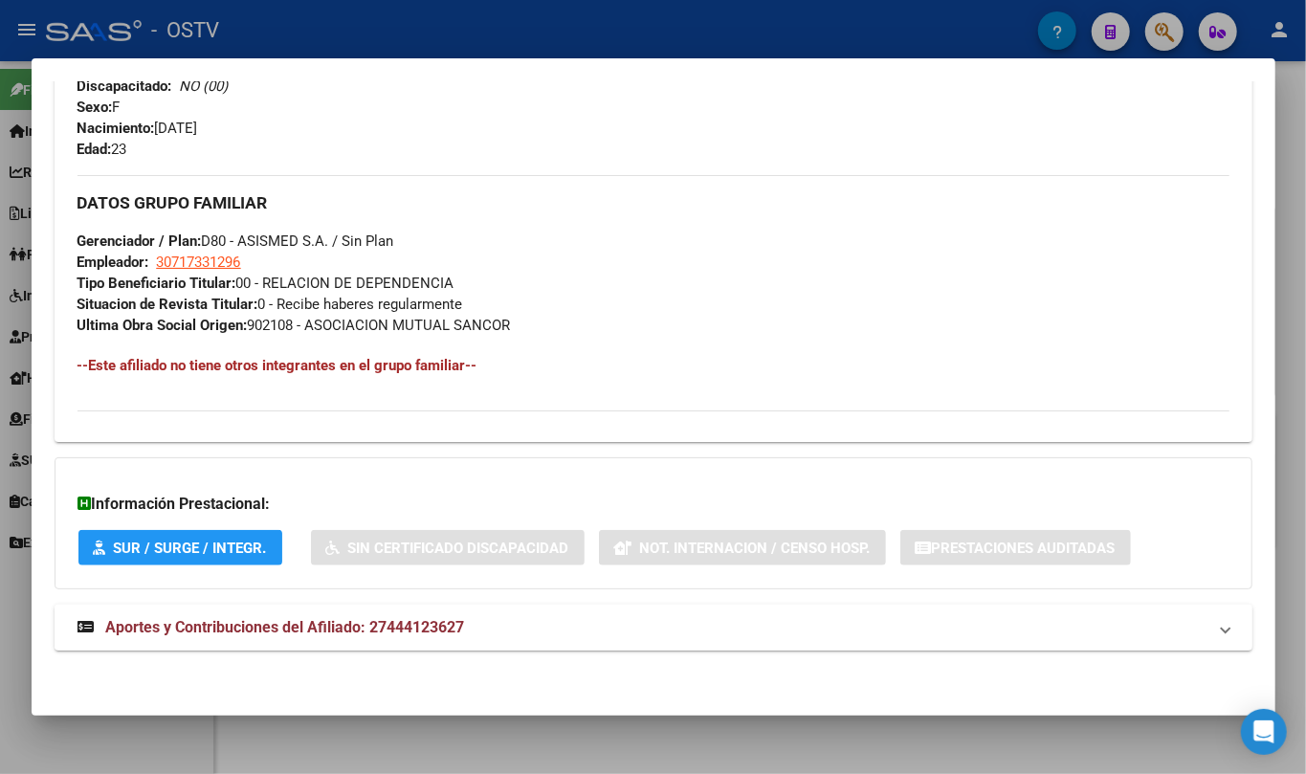
click at [437, 614] on mat-expansion-panel-header "Aportes y Contribuciones del Afiliado: 27444123627" at bounding box center [654, 628] width 1198 height 46
